Goal: Task Accomplishment & Management: Manage account settings

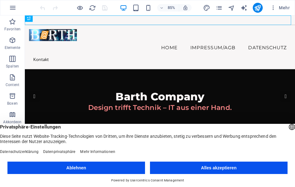
click at [176, 172] on button "Alles akzeptieren" at bounding box center [218, 168] width 137 height 12
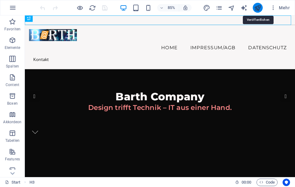
click at [255, 7] on icon "publish" at bounding box center [257, 7] width 7 height 7
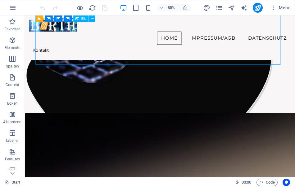
scroll to position [868, 0]
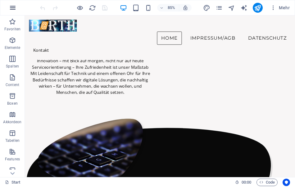
click at [12, 8] on icon "button" at bounding box center [12, 7] width 7 height 7
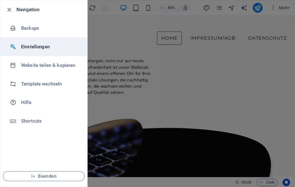
click at [31, 47] on h6 "Einstellungen" at bounding box center [49, 46] width 57 height 7
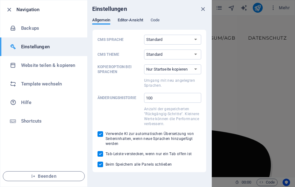
click at [126, 21] on span "Editor-Ansicht" at bounding box center [129, 20] width 25 height 9
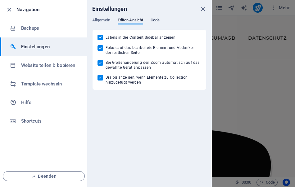
click at [152, 21] on span "Code" at bounding box center [154, 20] width 9 height 9
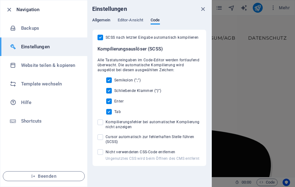
click at [105, 21] on span "Allgemein" at bounding box center [101, 20] width 18 height 9
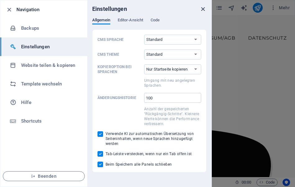
click at [202, 8] on icon "close" at bounding box center [202, 9] width 7 height 7
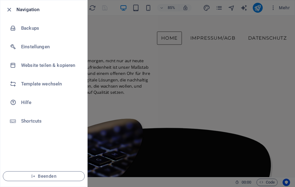
click at [171, 67] on div at bounding box center [147, 93] width 295 height 187
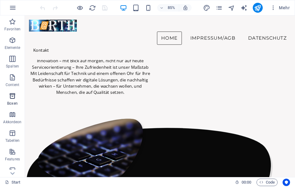
click at [9, 94] on icon "button" at bounding box center [12, 95] width 7 height 7
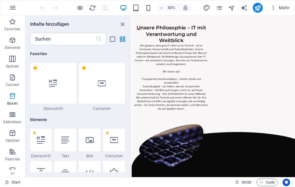
click at [9, 94] on icon "button" at bounding box center [12, 95] width 7 height 7
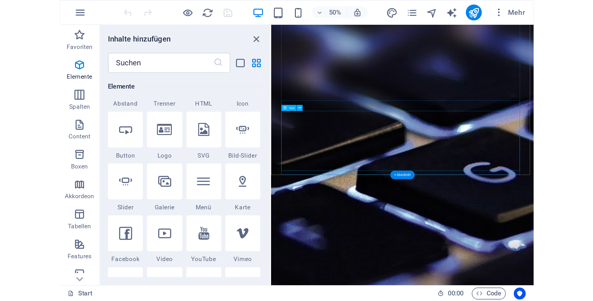
scroll to position [1550, 0]
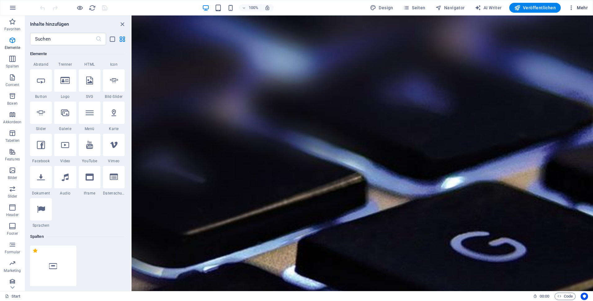
click at [294, 5] on icon "button" at bounding box center [571, 8] width 6 height 6
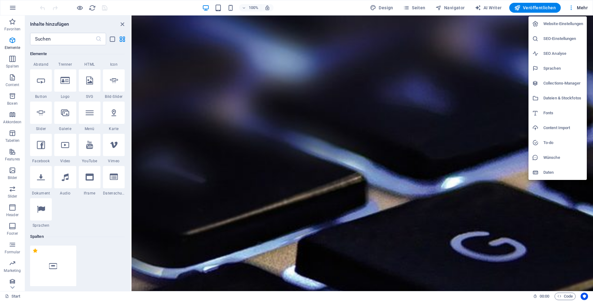
click at [294, 40] on h6 "SEO-Einstellungen" at bounding box center [563, 38] width 40 height 7
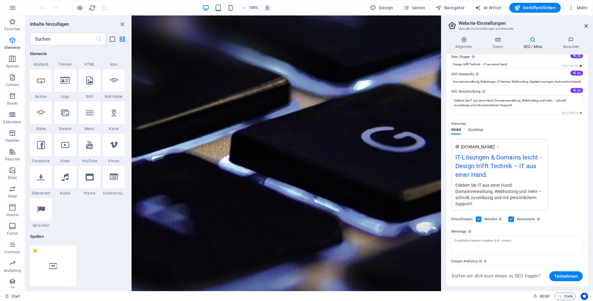
scroll to position [53, 0]
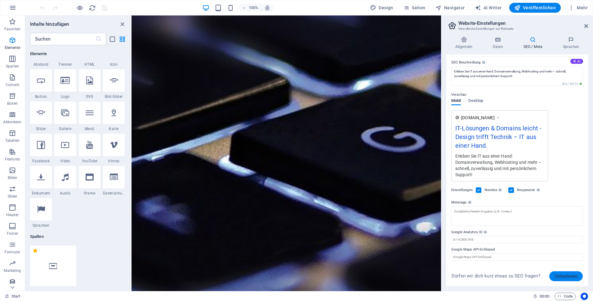
click at [294, 187] on span "Teilnehmen" at bounding box center [566, 277] width 24 height 10
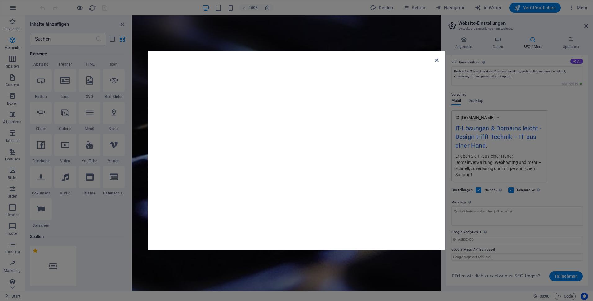
click at [294, 62] on icon "button" at bounding box center [436, 60] width 7 height 7
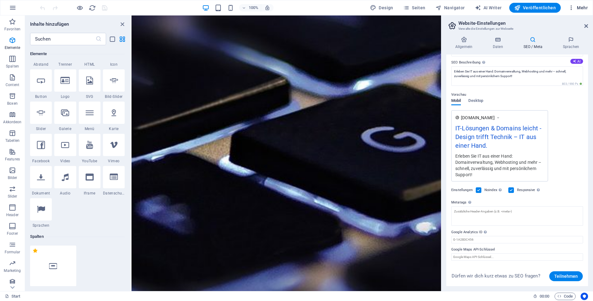
click at [294, 7] on span "Mehr" at bounding box center [578, 8] width 20 height 6
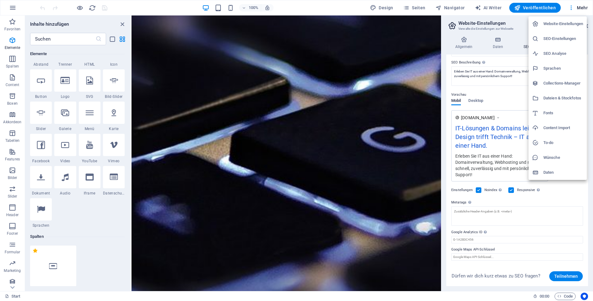
click at [294, 39] on h6 "SEO-Einstellungen" at bounding box center [563, 38] width 40 height 7
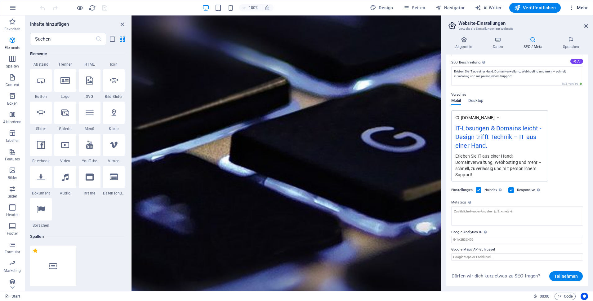
click at [294, 9] on button "Mehr" at bounding box center [577, 8] width 24 height 10
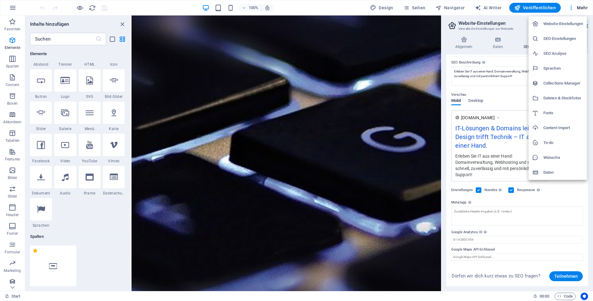
click at [294, 26] on h6 "Website-Einstellungen" at bounding box center [563, 23] width 40 height 7
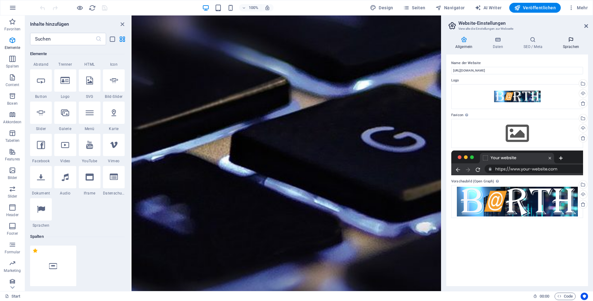
click at [294, 42] on icon at bounding box center [571, 40] width 34 height 6
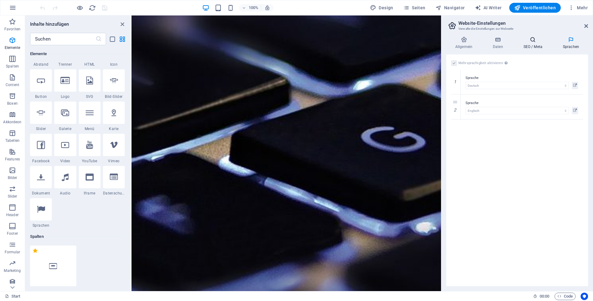
click at [294, 42] on icon at bounding box center [532, 40] width 37 height 6
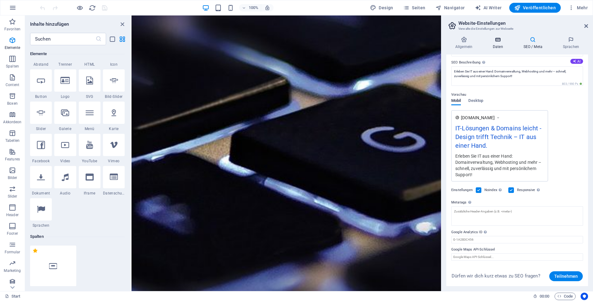
click at [294, 42] on icon at bounding box center [498, 40] width 28 height 6
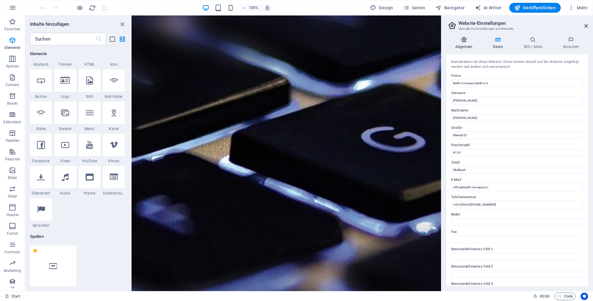
click at [294, 44] on h4 "Allgemein" at bounding box center [465, 43] width 38 height 13
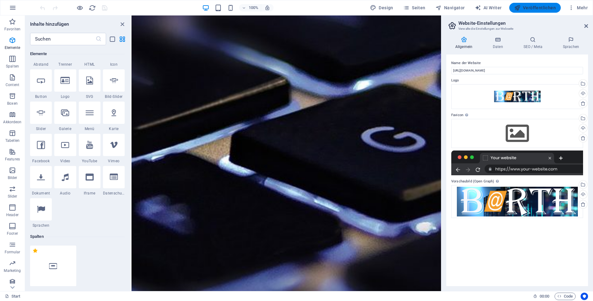
click at [294, 6] on span "Veröffentlichen" at bounding box center [535, 8] width 42 height 6
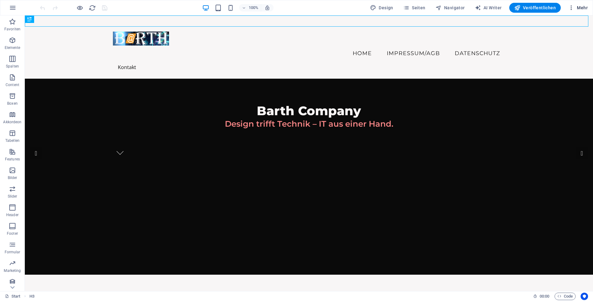
click at [579, 4] on button "Mehr" at bounding box center [577, 8] width 24 height 10
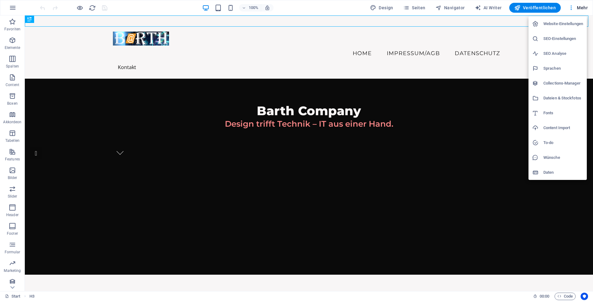
click at [561, 24] on h6 "Website-Einstellungen" at bounding box center [563, 23] width 40 height 7
